Goal: Use online tool/utility: Utilize a website feature to perform a specific function

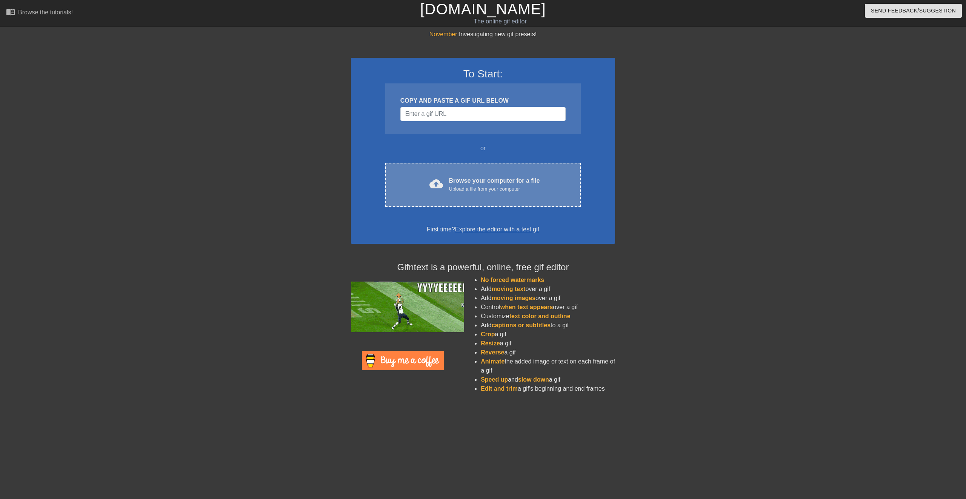
click at [478, 187] on div "Upload a file from your computer" at bounding box center [494, 189] width 91 height 8
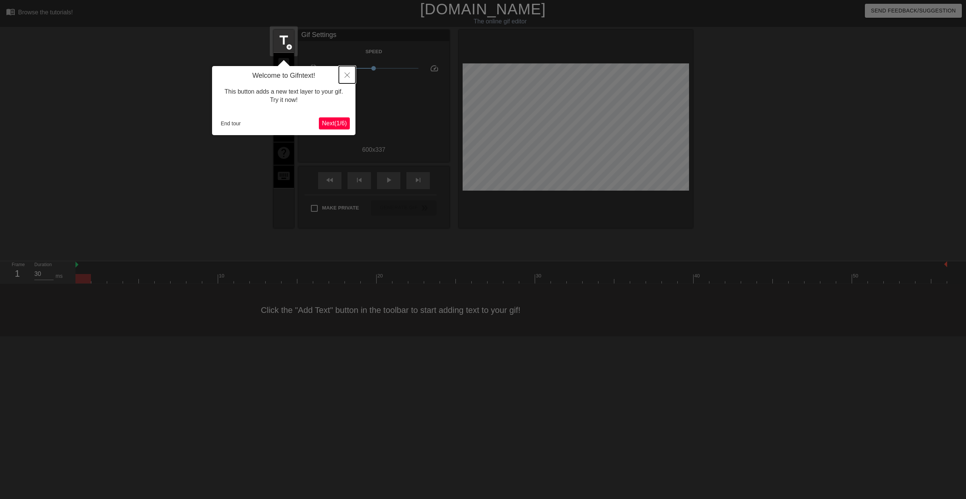
click at [347, 78] on button "Close" at bounding box center [347, 74] width 17 height 17
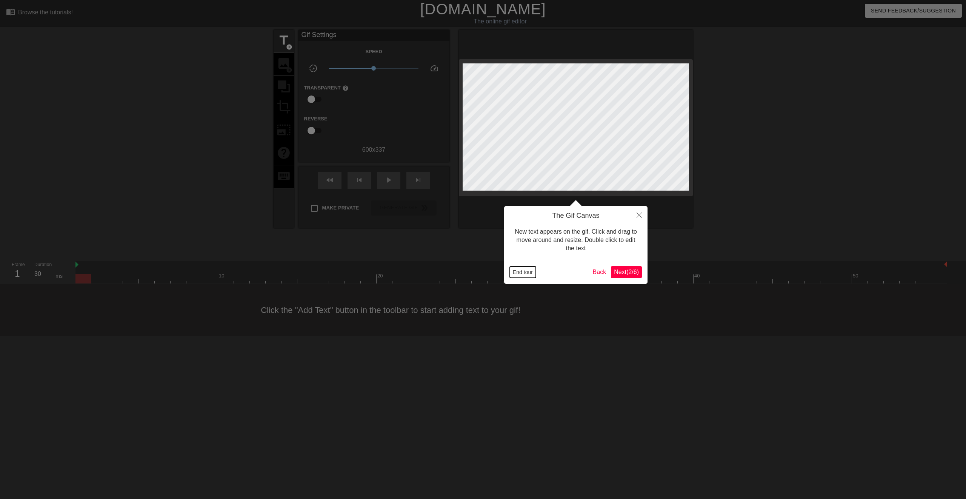
click at [525, 269] on button "End tour" at bounding box center [523, 271] width 26 height 11
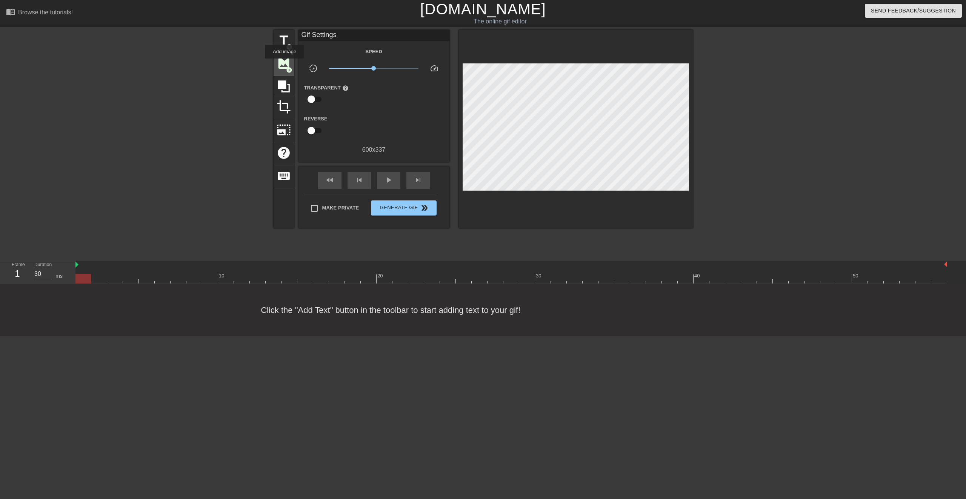
click at [284, 64] on span "image" at bounding box center [283, 63] width 14 height 14
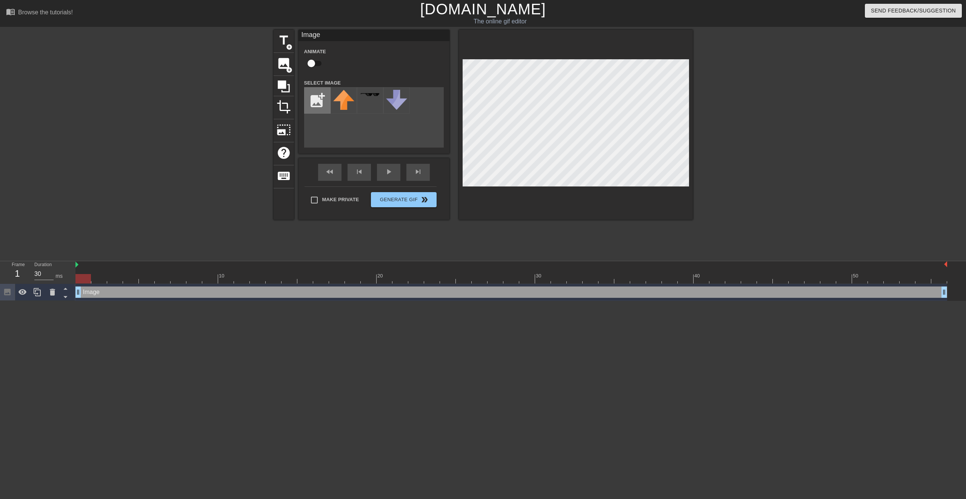
click at [308, 99] on input "file" at bounding box center [317, 101] width 26 height 26
click at [318, 101] on input "file" at bounding box center [317, 101] width 26 height 26
type input "C:\fakepath\548197044_1349189833236608_6740518509967747135_n.jpg"
click at [350, 98] on img at bounding box center [343, 97] width 21 height 15
click at [689, 114] on div at bounding box center [576, 125] width 234 height 190
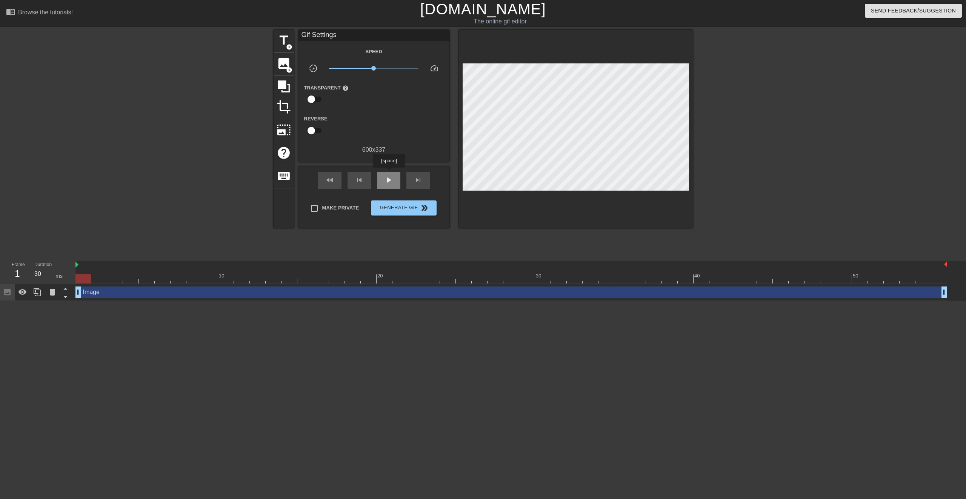
click at [388, 173] on div "play_arrow" at bounding box center [388, 180] width 23 height 17
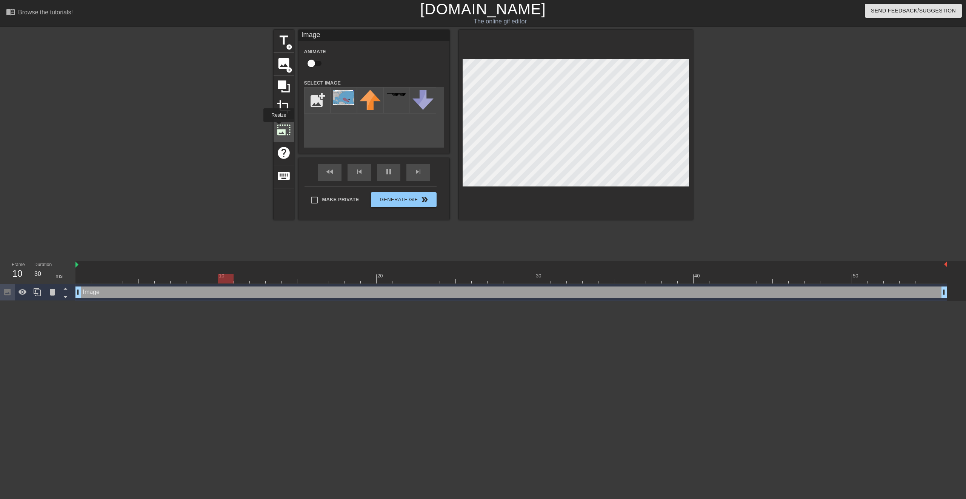
click at [278, 127] on span "photo_size_select_large" at bounding box center [283, 130] width 14 height 14
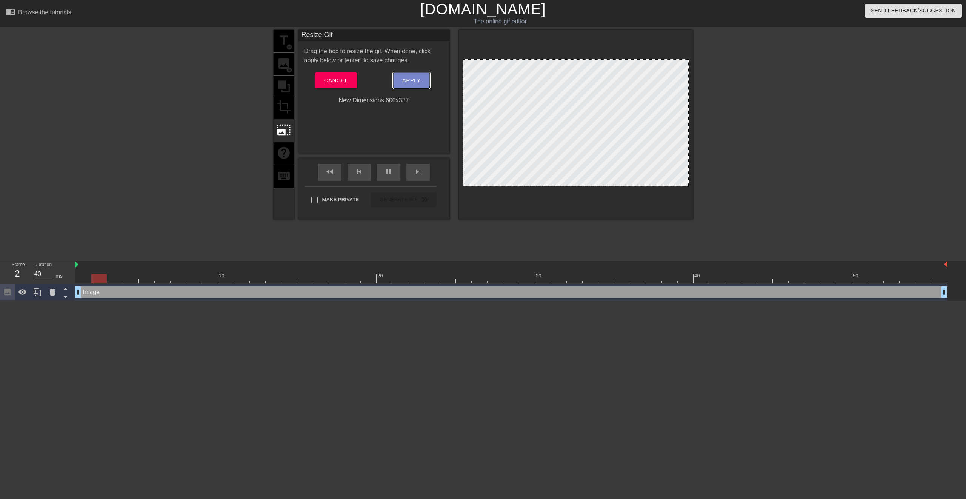
click at [402, 79] on button "Apply" at bounding box center [411, 80] width 37 height 16
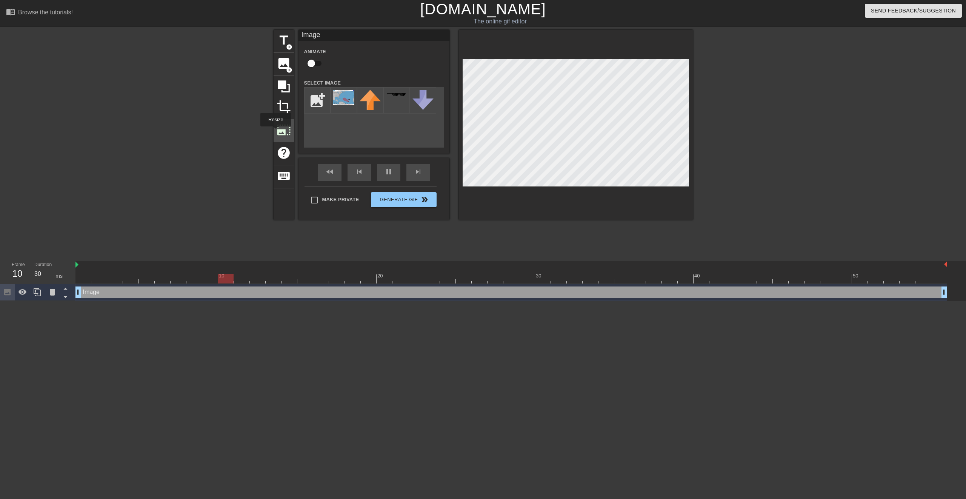
click at [275, 132] on div "photo_size_select_large" at bounding box center [283, 130] width 20 height 23
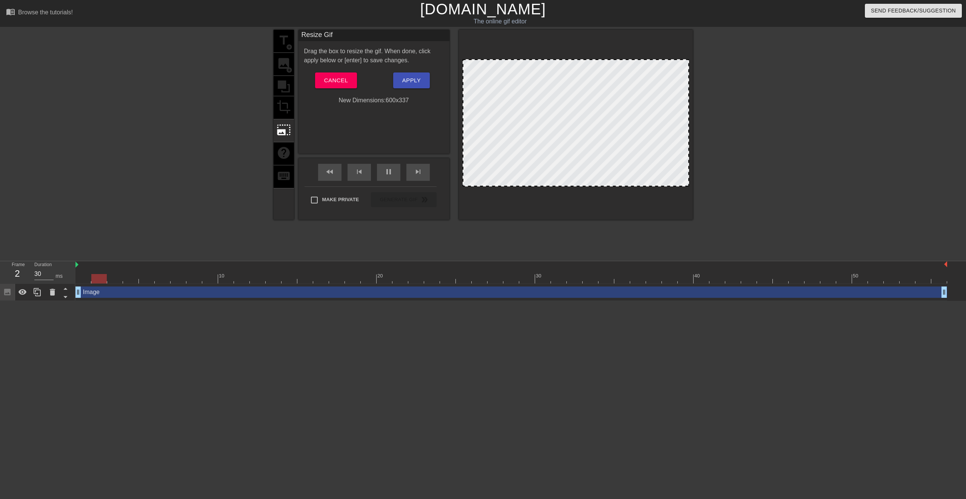
drag, startPoint x: 638, startPoint y: 75, endPoint x: 654, endPoint y: 69, distance: 17.4
click at [641, 72] on div at bounding box center [575, 122] width 226 height 127
drag, startPoint x: 671, startPoint y: 65, endPoint x: 632, endPoint y: 78, distance: 41.0
click at [642, 78] on div at bounding box center [575, 122] width 226 height 127
click at [390, 112] on div "Resize Gif Drag the box to resize the gif. When done, click apply below or [ent…" at bounding box center [373, 92] width 151 height 124
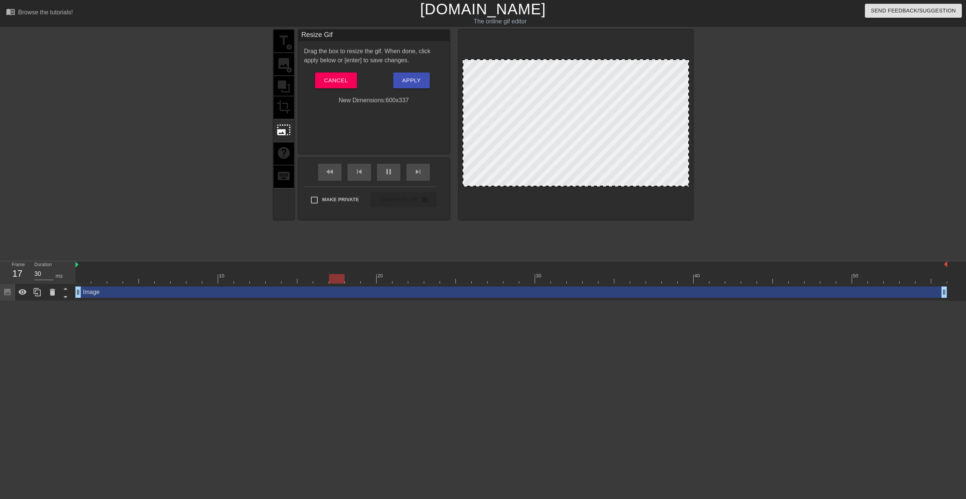
click at [390, 99] on div "New Dimensions: 600 x 337" at bounding box center [373, 100] width 151 height 9
click at [388, 100] on div "New Dimensions: 600 x 337" at bounding box center [373, 100] width 151 height 9
drag, startPoint x: 468, startPoint y: 64, endPoint x: 508, endPoint y: 81, distance: 43.6
click at [511, 68] on div at bounding box center [575, 122] width 226 height 127
drag, startPoint x: 499, startPoint y: 134, endPoint x: 493, endPoint y: 127, distance: 8.8
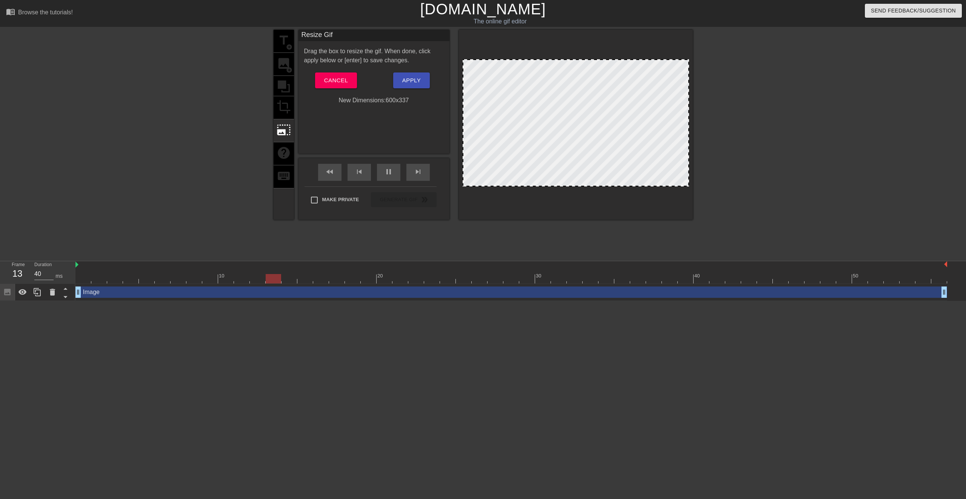
click at [499, 101] on div at bounding box center [575, 122] width 226 height 127
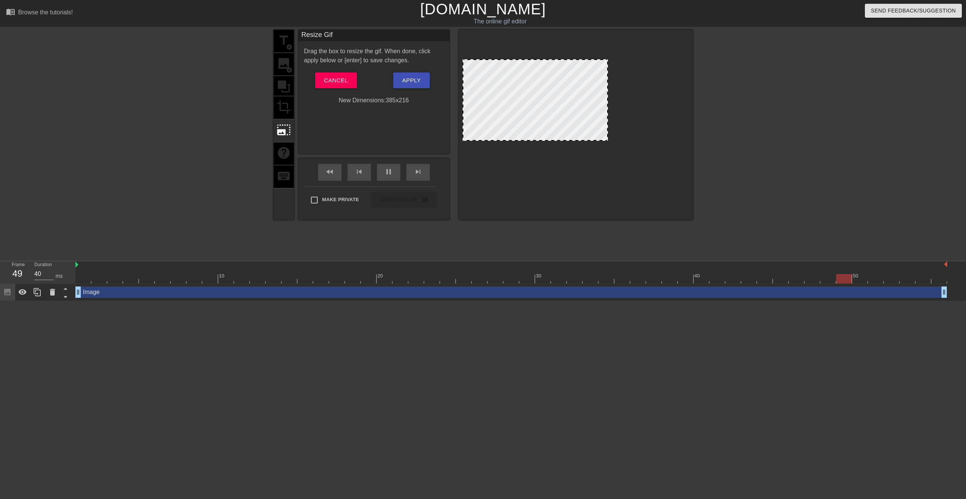
drag, startPoint x: 464, startPoint y: 186, endPoint x: 463, endPoint y: 140, distance: 45.7
click at [463, 140] on div at bounding box center [535, 140] width 144 height 4
click at [488, 96] on div at bounding box center [534, 99] width 145 height 81
click at [407, 81] on span "Apply" at bounding box center [411, 80] width 18 height 10
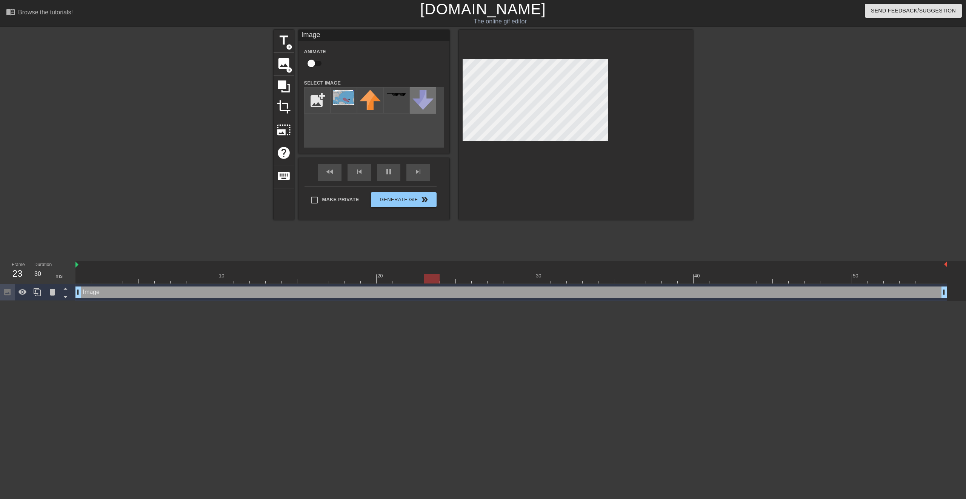
type input "40"
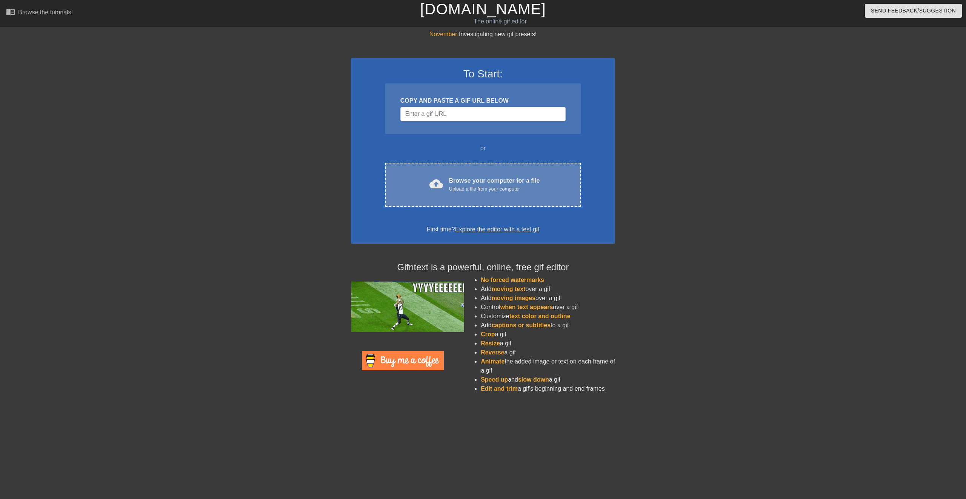
click at [438, 181] on span "cloud_upload" at bounding box center [436, 184] width 14 height 14
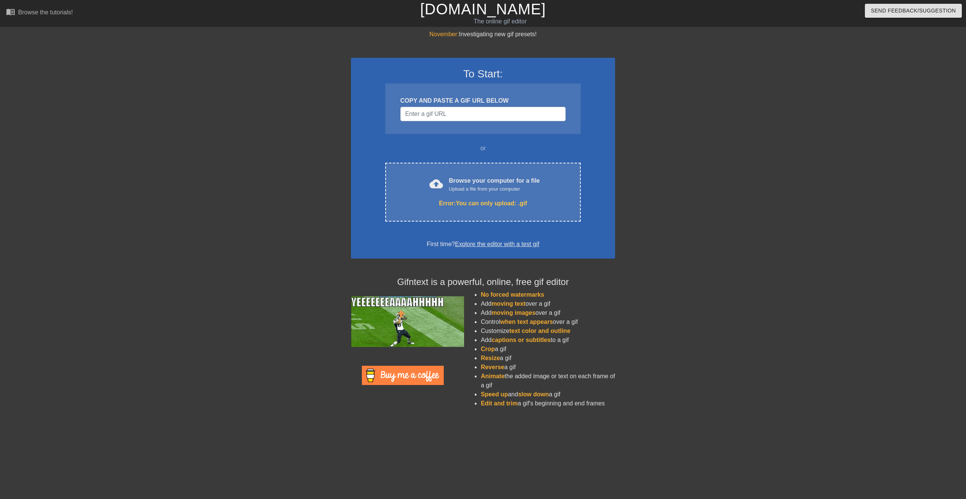
drag, startPoint x: 438, startPoint y: 181, endPoint x: 300, endPoint y: 151, distance: 140.9
click at [300, 151] on div at bounding box center [285, 143] width 113 height 226
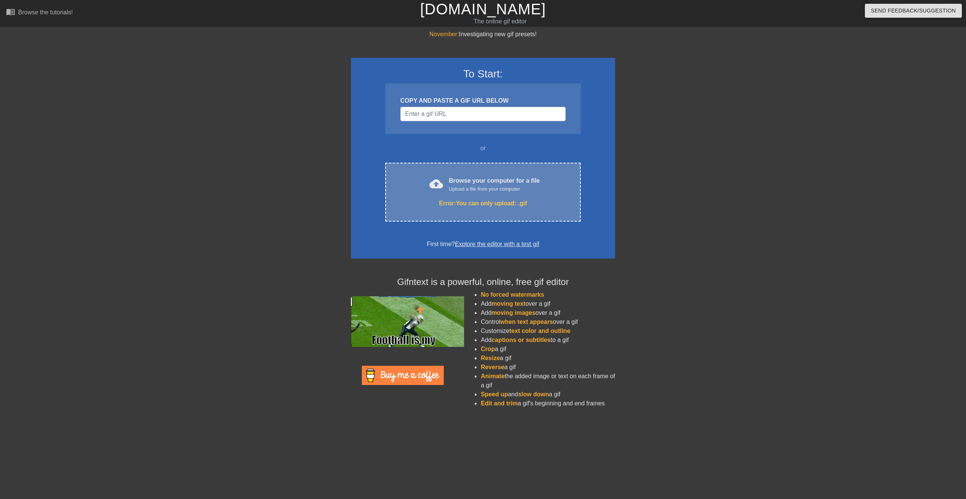
click at [451, 178] on div "Browse your computer for a file Upload a file from your computer" at bounding box center [494, 184] width 91 height 17
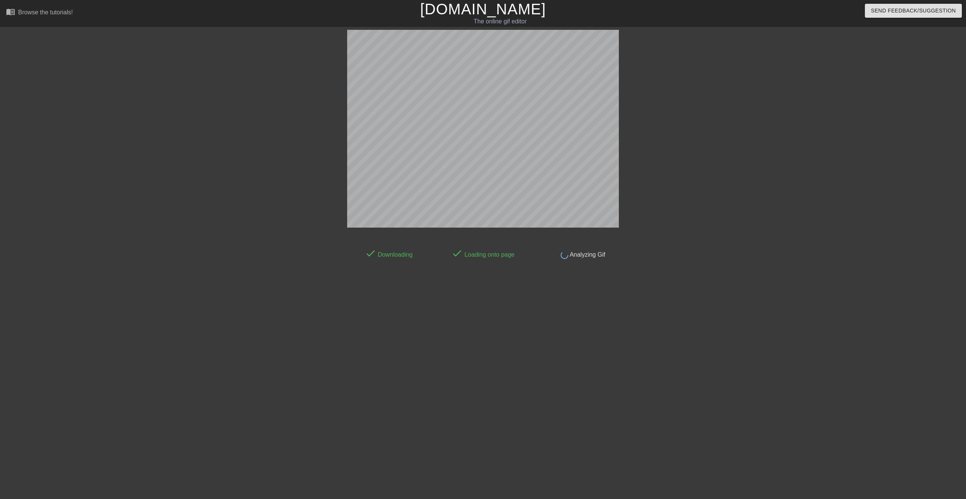
drag, startPoint x: 306, startPoint y: 145, endPoint x: 301, endPoint y: 138, distance: 9.1
click at [306, 144] on div at bounding box center [281, 143] width 113 height 226
drag, startPoint x: 560, startPoint y: 241, endPoint x: 632, endPoint y: 162, distance: 106.8
click at [562, 241] on div "done Downloading done Loading onto page done Analyzing Gif" at bounding box center [483, 244] width 272 height 29
click at [706, 123] on div at bounding box center [684, 143] width 113 height 226
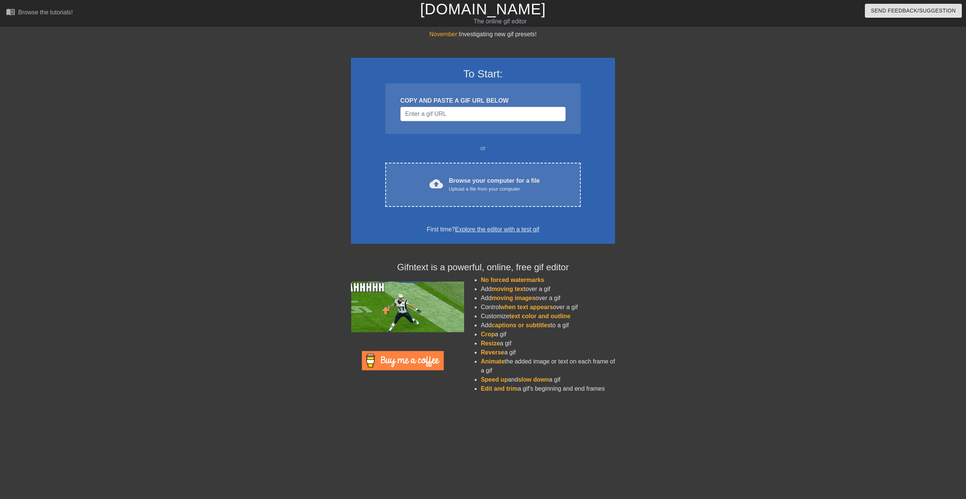
drag, startPoint x: 275, startPoint y: 262, endPoint x: 293, endPoint y: 263, distance: 17.4
click at [284, 264] on div "November: Investigating new gif presets! To Start: COPY AND PASTE A GIF URL BEL…" at bounding box center [483, 214] width 966 height 369
drag, startPoint x: 748, startPoint y: 122, endPoint x: 701, endPoint y: 93, distance: 55.7
click at [744, 118] on div "November: Investigating new gif presets! To Start: COPY AND PASTE A GIF URL BEL…" at bounding box center [483, 214] width 966 height 369
